Goal: Find specific page/section: Find specific page/section

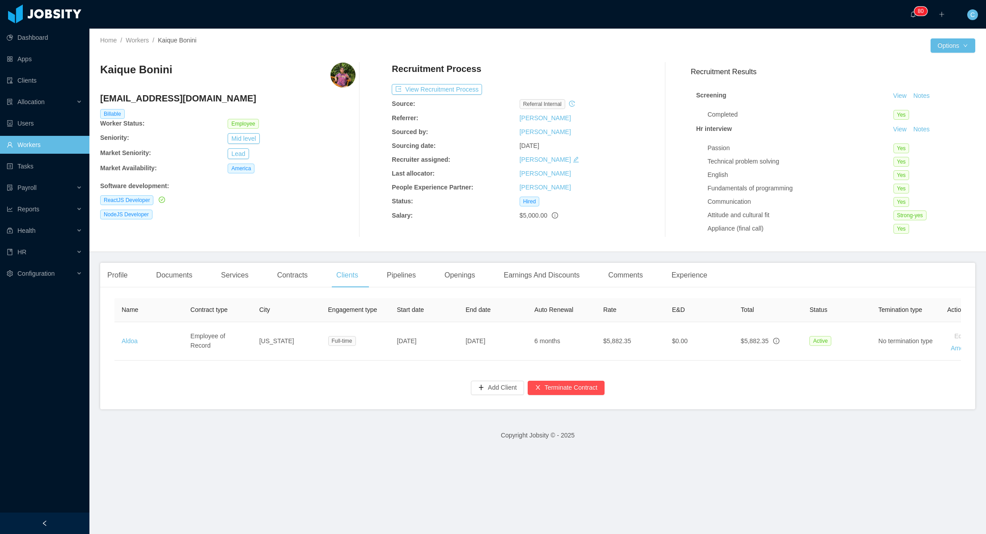
click at [139, 40] on link "Workers" at bounding box center [137, 40] width 23 height 7
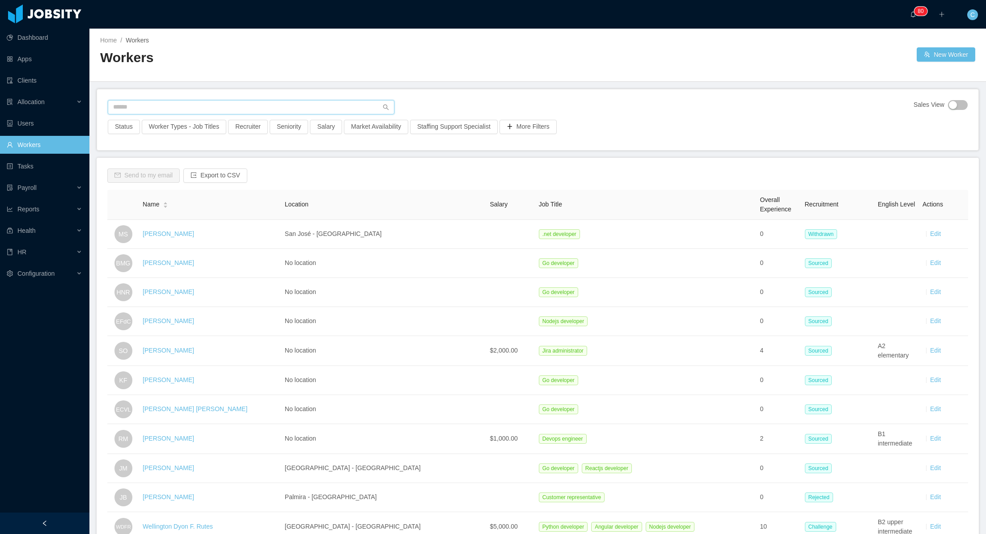
click at [158, 105] on input "text" at bounding box center [251, 107] width 287 height 14
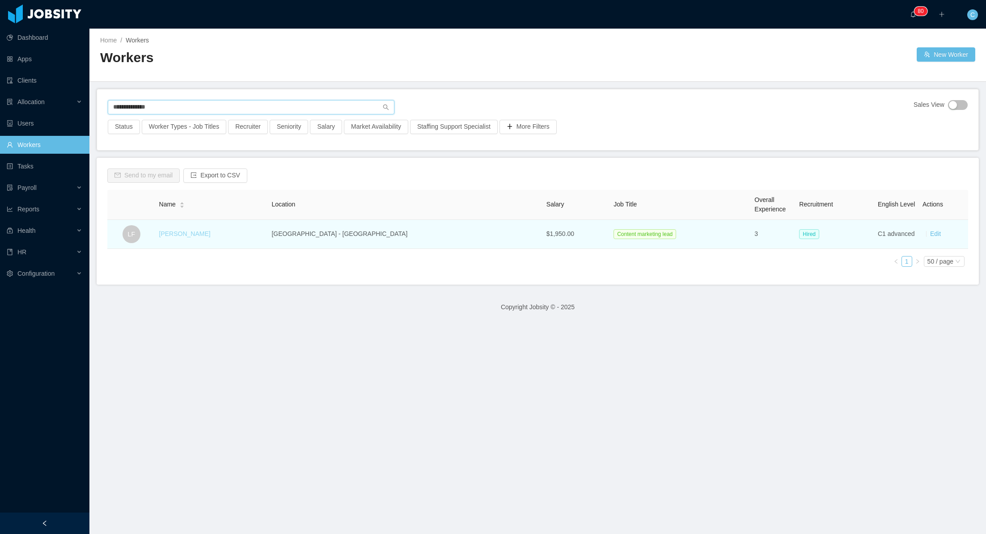
type input "**********"
click at [186, 233] on link "[PERSON_NAME]" at bounding box center [184, 233] width 51 height 7
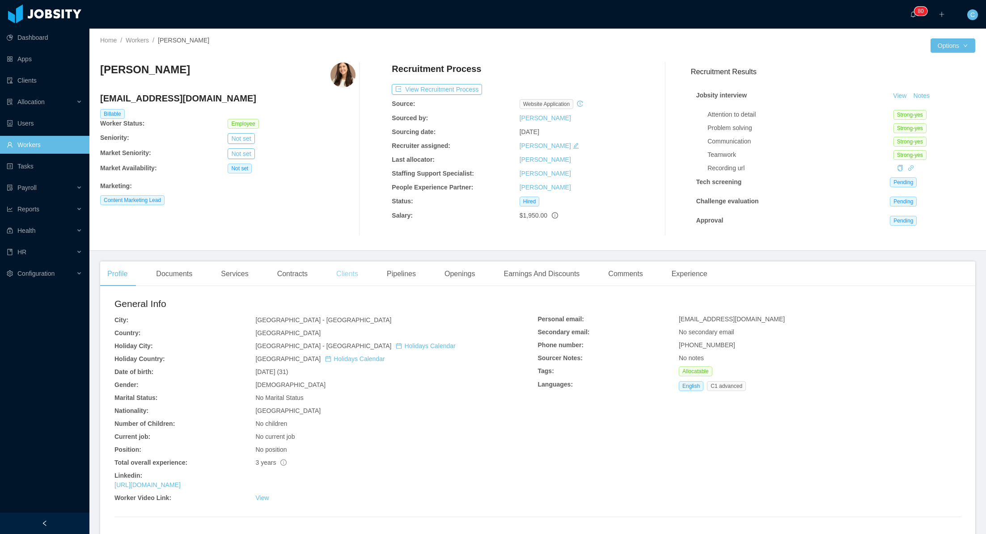
click at [358, 276] on div "Clients" at bounding box center [347, 273] width 36 height 25
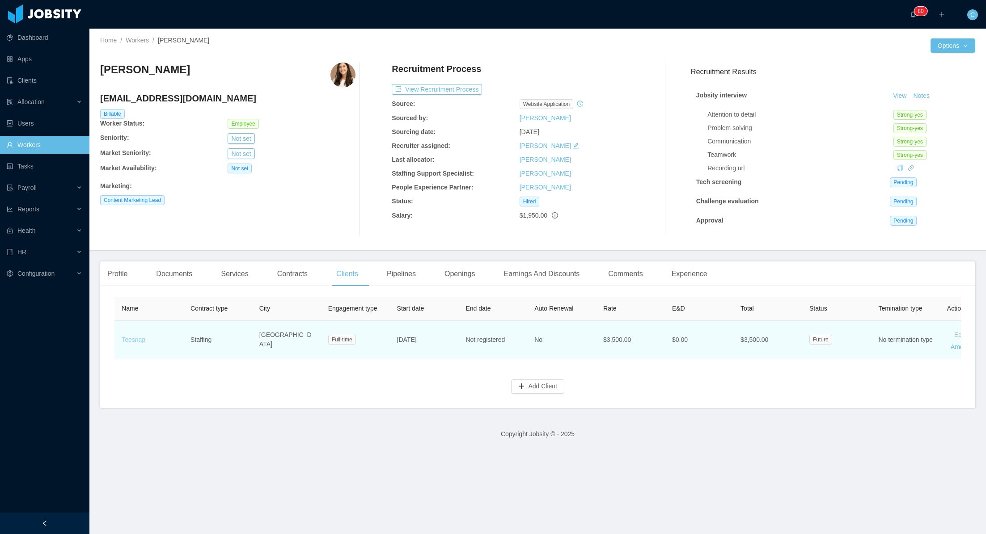
click at [131, 341] on link "Teesnap" at bounding box center [134, 339] width 24 height 7
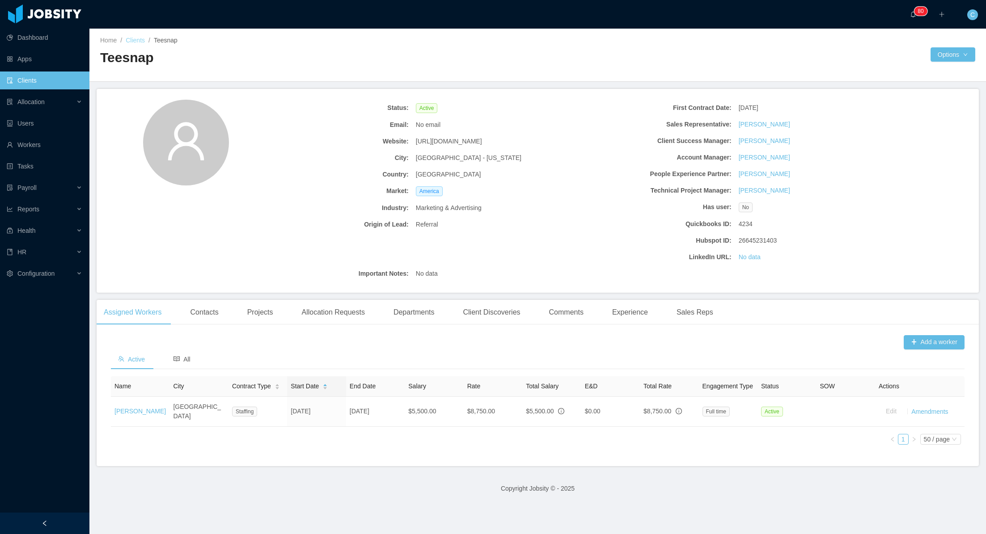
click at [137, 39] on link "Clients" at bounding box center [135, 40] width 19 height 7
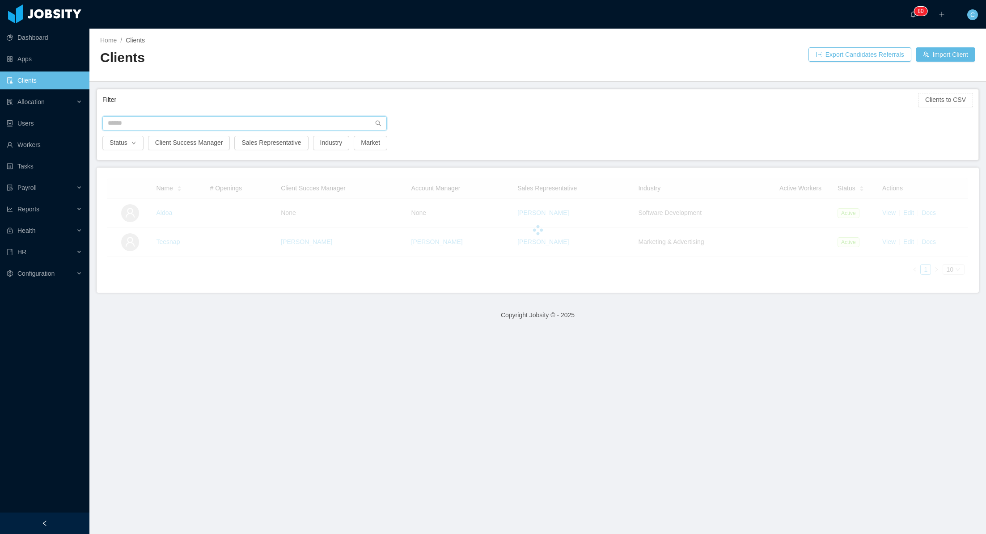
click at [150, 124] on input "text" at bounding box center [244, 123] width 284 height 14
type input "*******"
click at [46, 145] on link "Workers" at bounding box center [45, 145] width 76 height 18
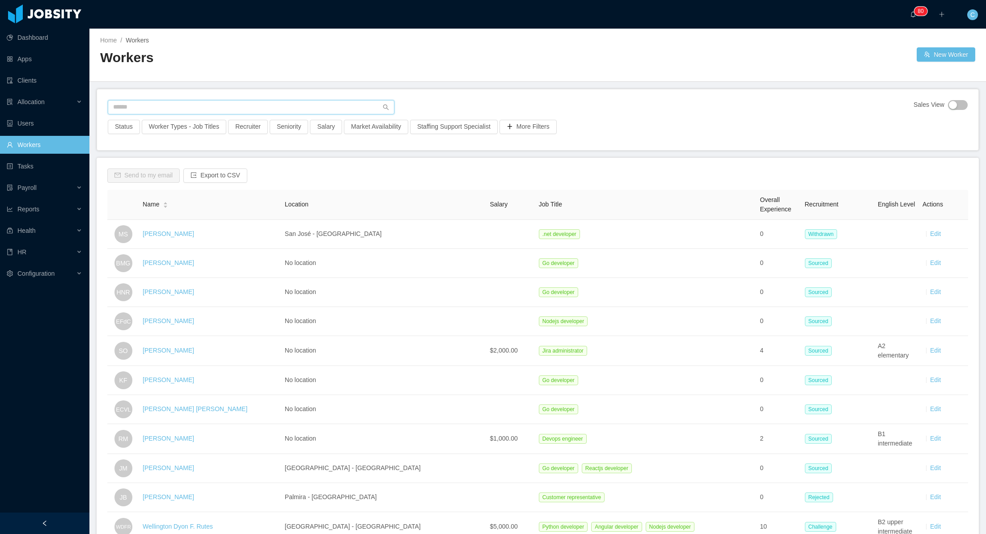
click at [187, 109] on input "text" at bounding box center [251, 107] width 287 height 14
type input "**********"
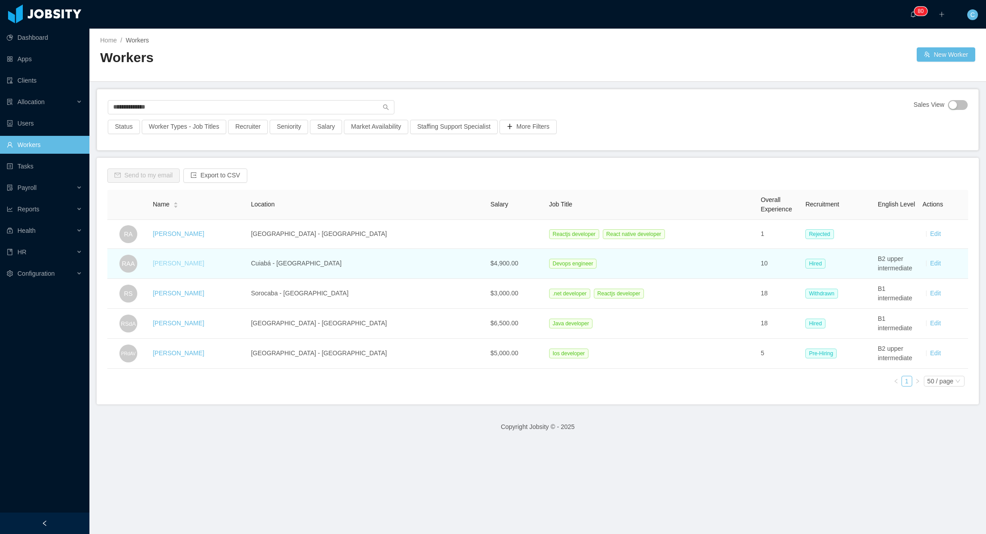
click at [185, 261] on link "[PERSON_NAME]" at bounding box center [178, 263] width 51 height 7
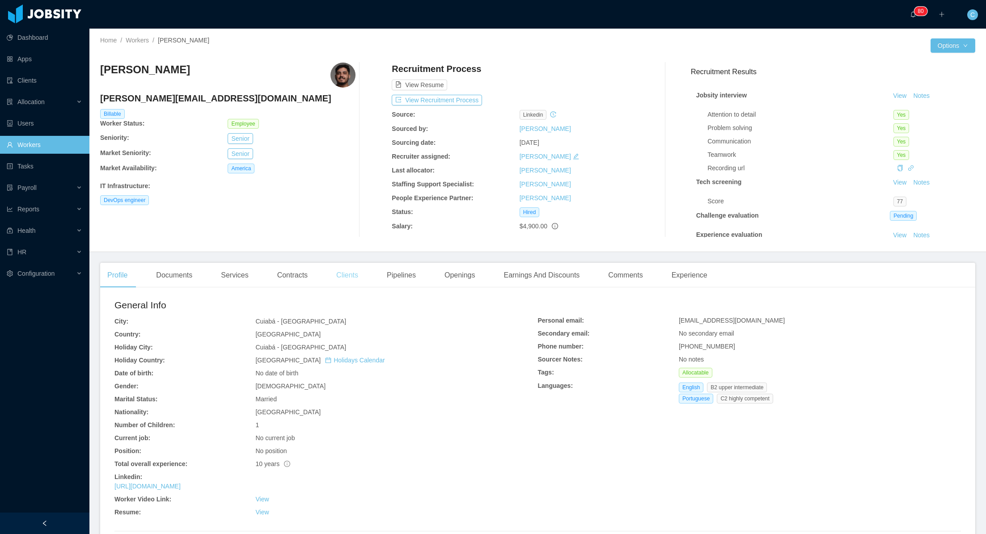
click at [348, 273] on div "Clients" at bounding box center [347, 275] width 36 height 25
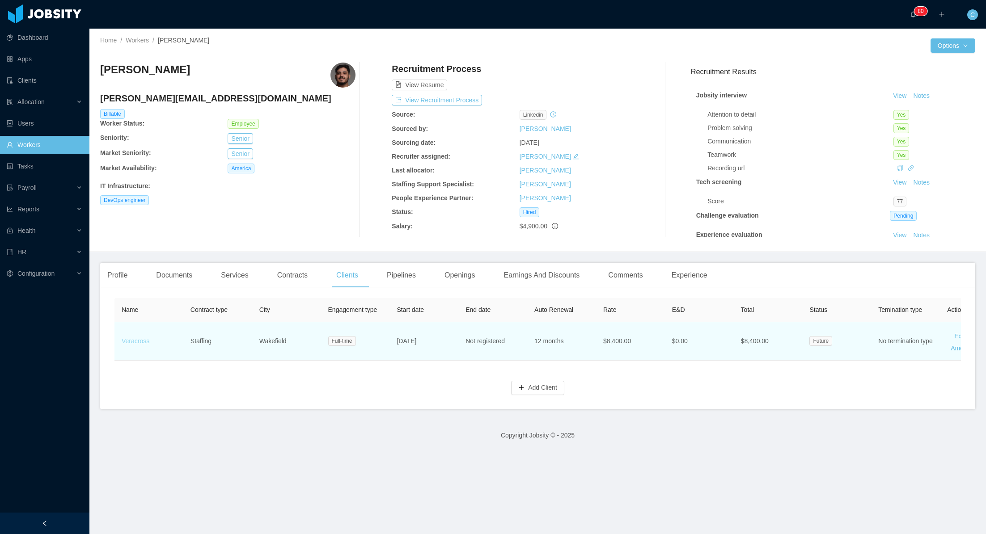
click at [142, 341] on link "Veracross" at bounding box center [136, 340] width 28 height 7
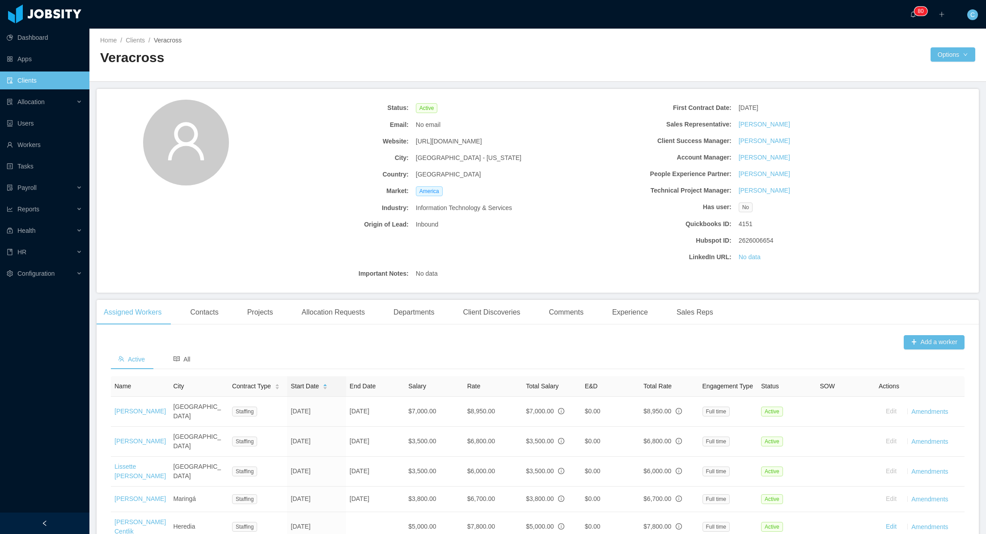
scroll to position [84, 0]
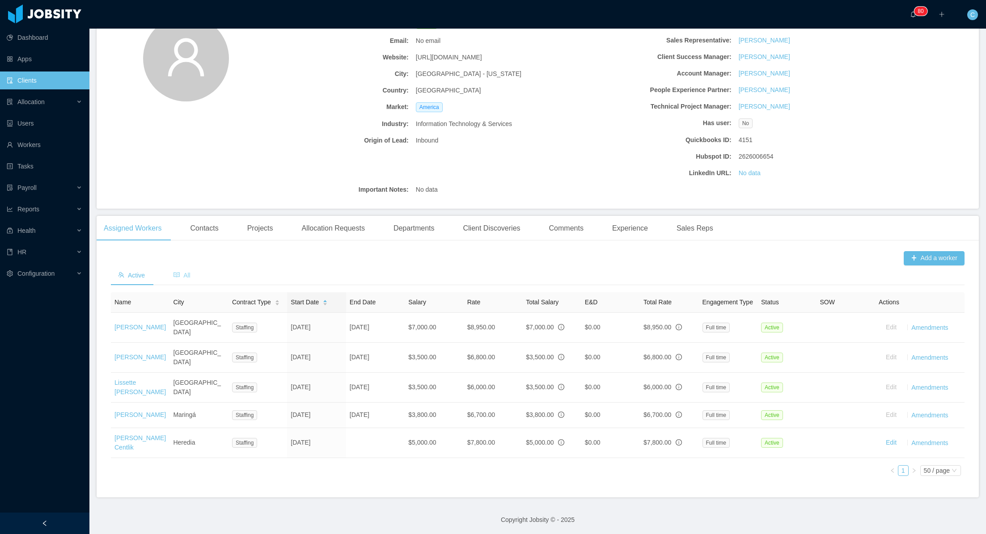
click at [181, 277] on span "All" at bounding box center [181, 275] width 17 height 7
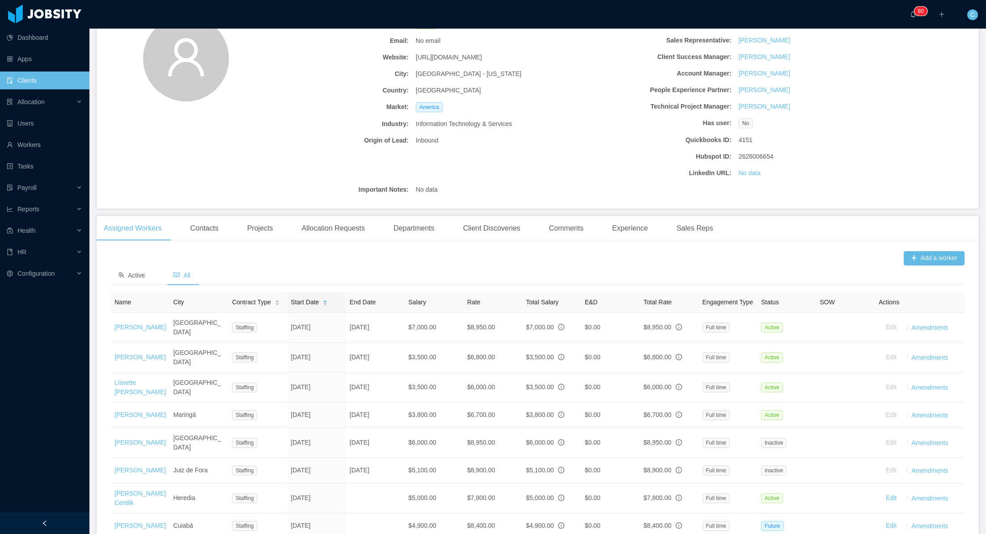
scroll to position [173, 0]
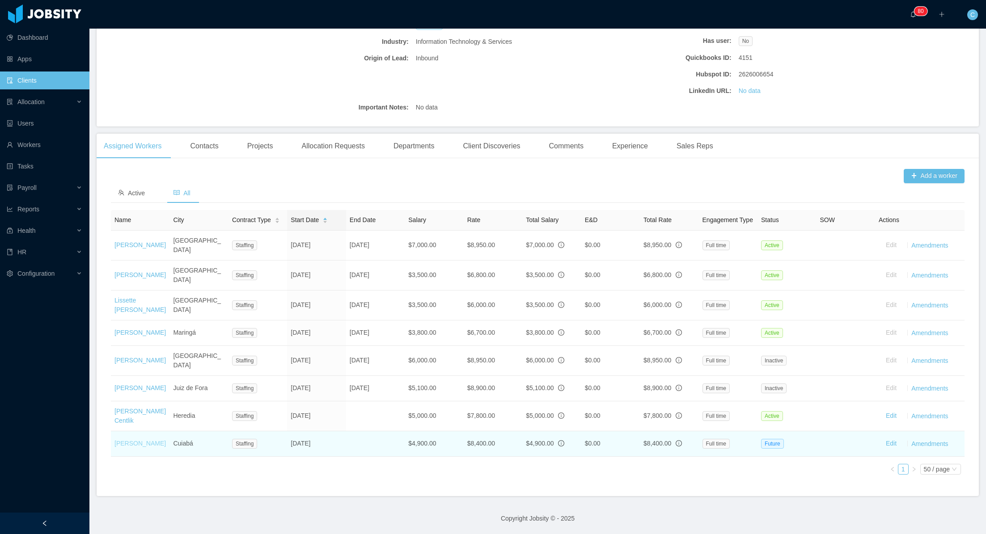
click at [139, 440] on link "[PERSON_NAME]" at bounding box center [139, 443] width 51 height 7
